Goal: Transaction & Acquisition: Purchase product/service

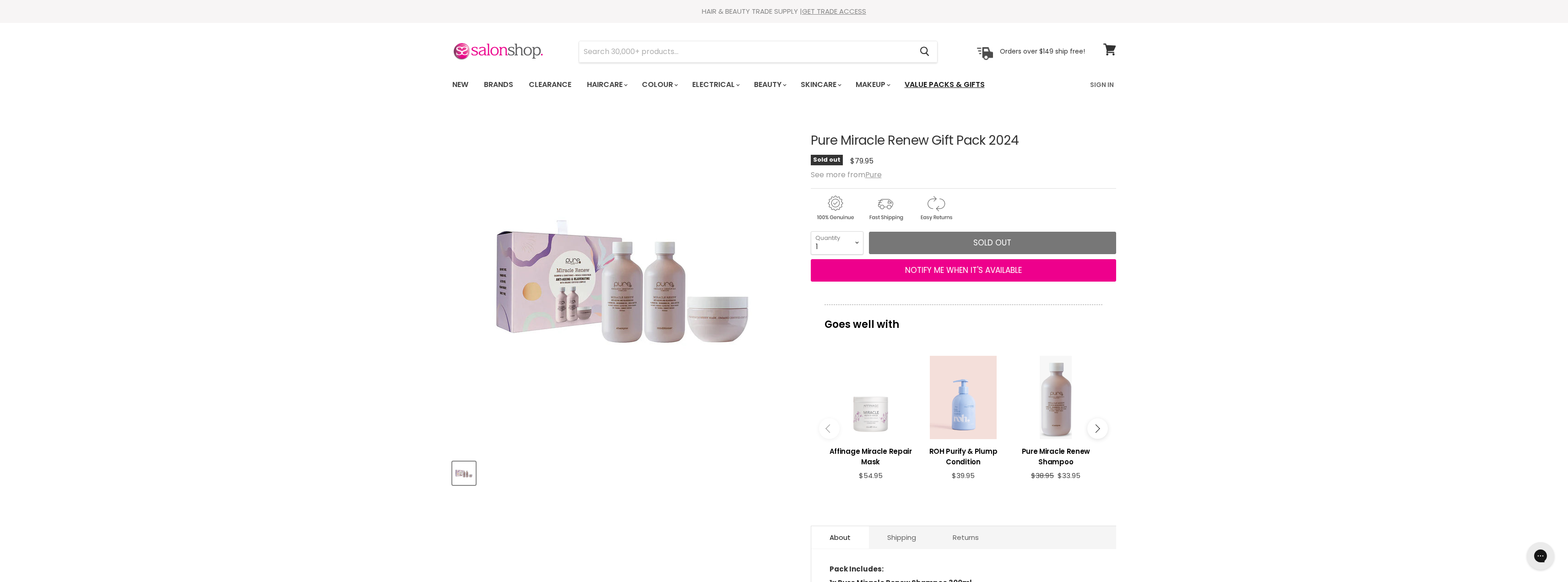
click at [944, 82] on link "Value Packs & Gifts" at bounding box center [945, 85] width 94 height 19
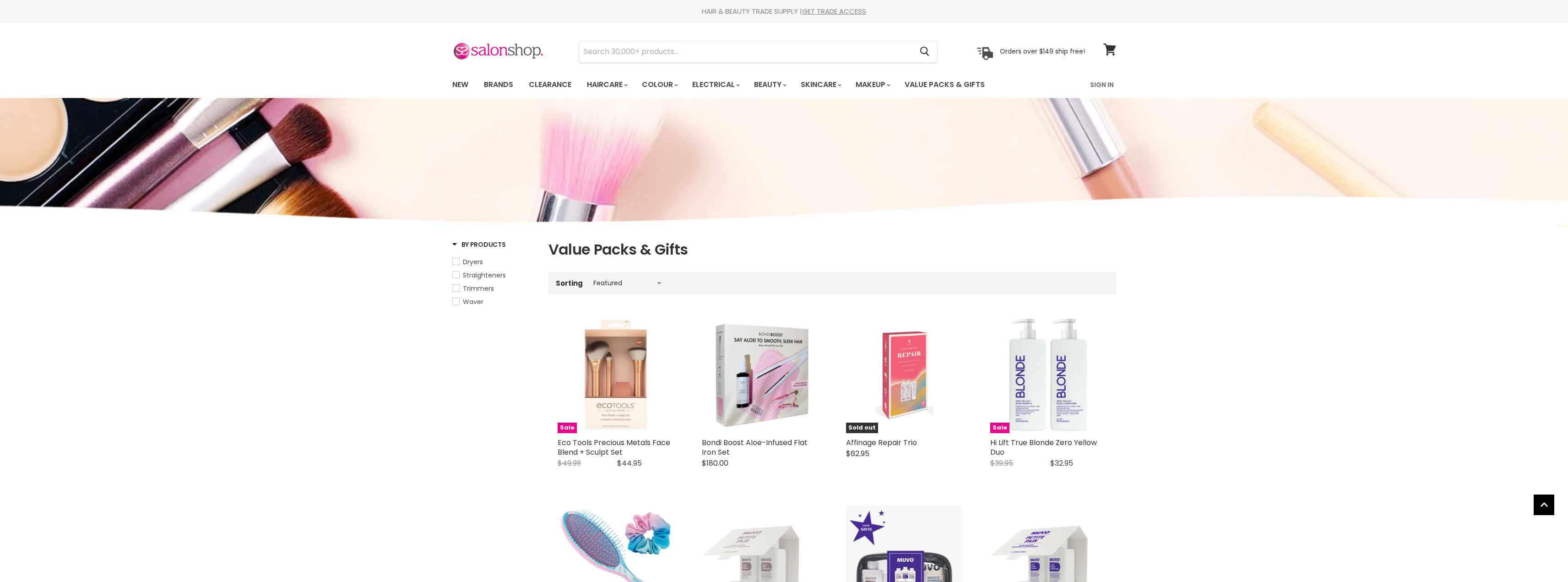
select select "manual"
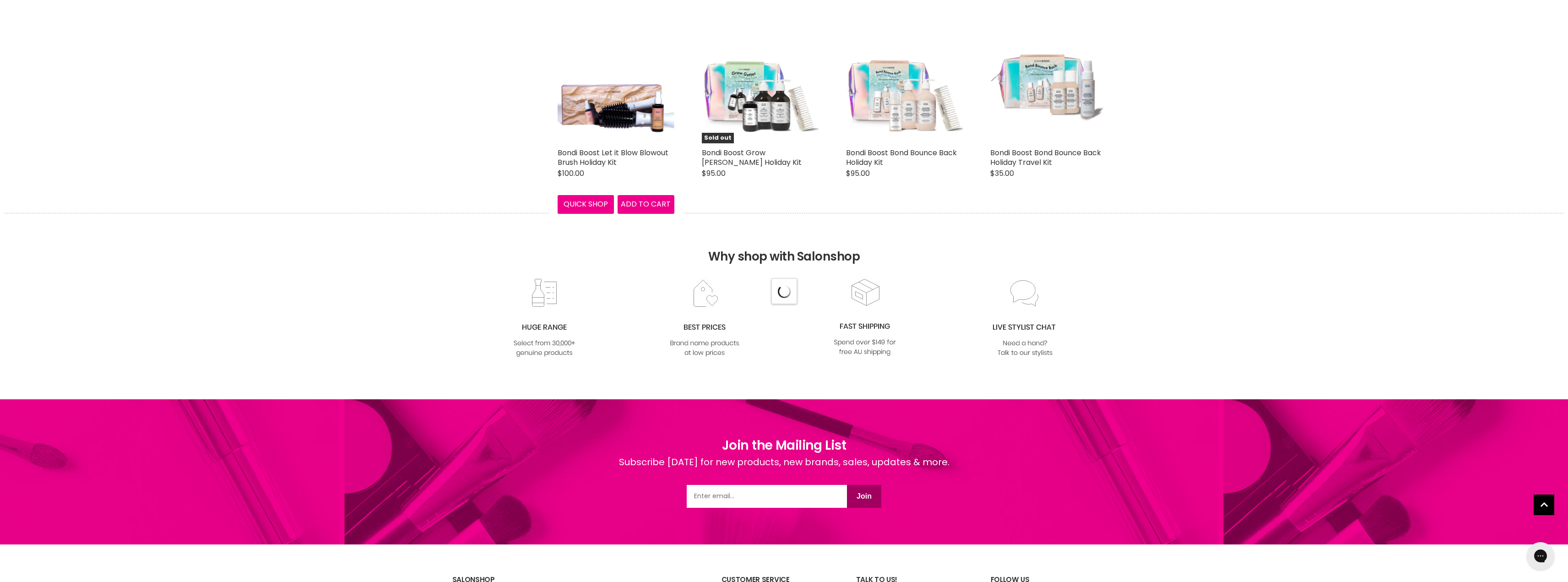
select select "manual"
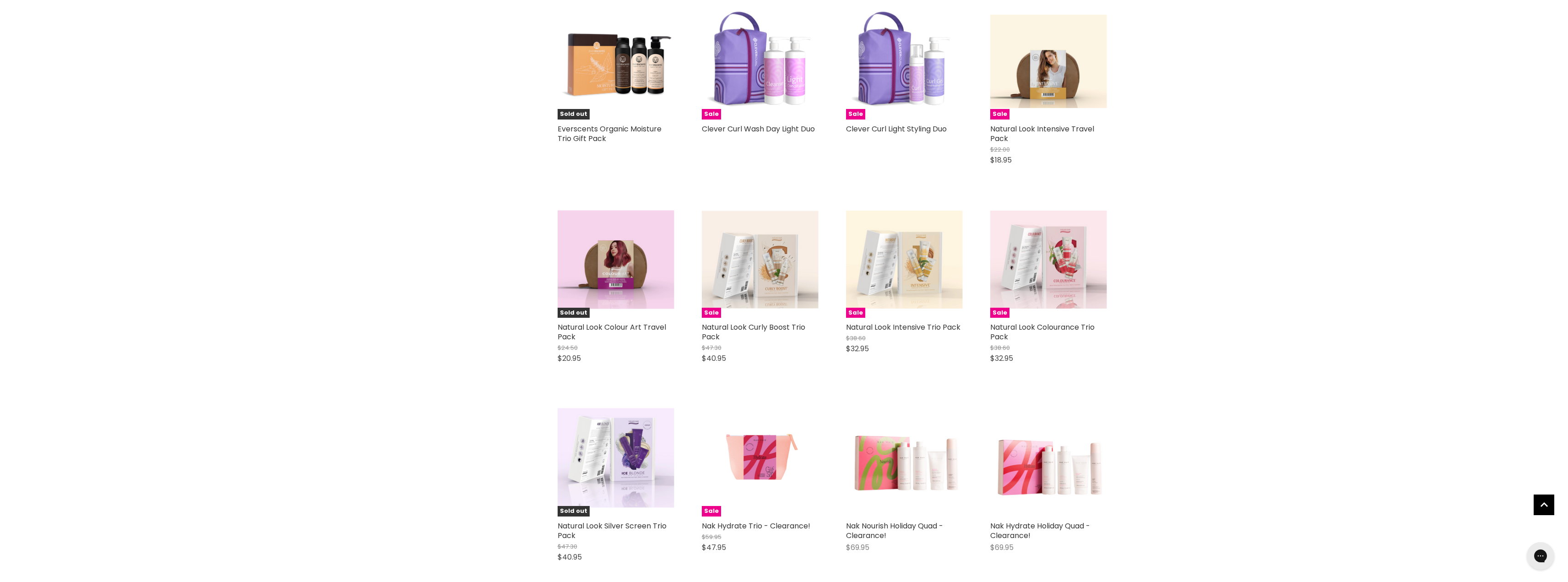
scroll to position [2900, 0]
